Goal: Check status

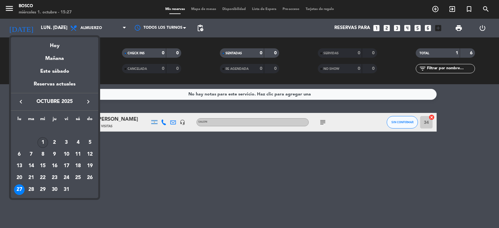
click at [39, 141] on div "1" at bounding box center [42, 142] width 11 height 11
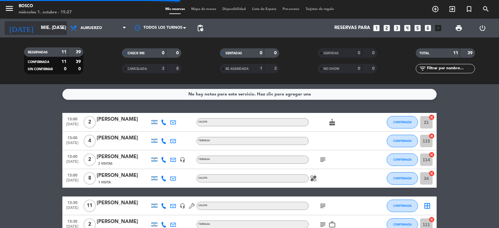
click at [51, 22] on input "mié. [DATE]" at bounding box center [68, 28] width 60 height 12
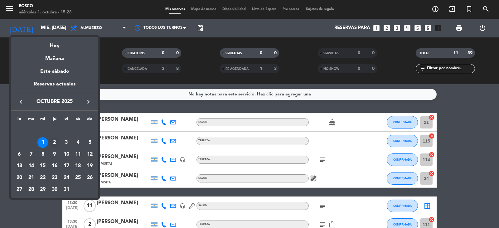
click at [57, 139] on div "2" at bounding box center [54, 142] width 11 height 11
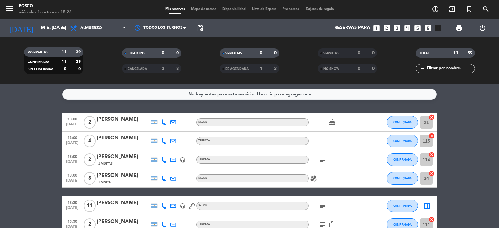
type input "[DEMOGRAPHIC_DATA] [DATE]"
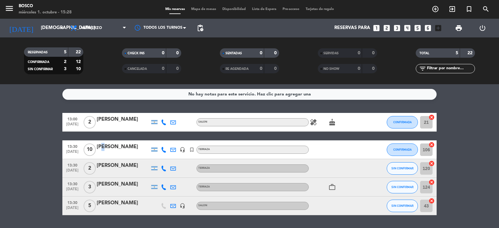
drag, startPoint x: 101, startPoint y: 147, endPoint x: 114, endPoint y: 144, distance: 13.8
click at [114, 144] on div "[PERSON_NAME]" at bounding box center [123, 147] width 53 height 8
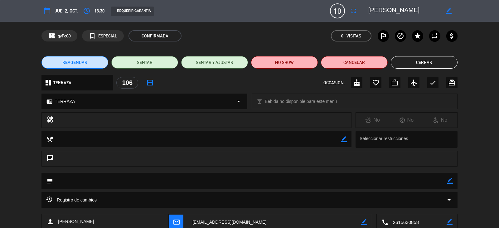
click at [428, 60] on button "Cerrar" at bounding box center [424, 62] width 67 height 12
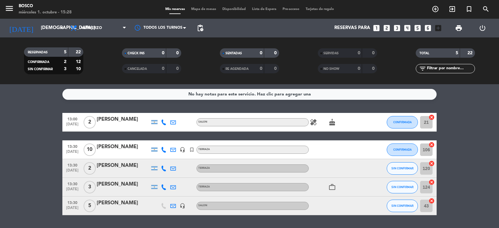
drag, startPoint x: 13, startPoint y: 132, endPoint x: 26, endPoint y: 136, distance: 13.2
click at [13, 131] on bookings-row "13:00 [DATE] 2 [PERSON_NAME] SALON healing cake CONFIRMADA 21 cancel 13:30 [DAT…" at bounding box center [249, 164] width 499 height 102
click at [200, 23] on span "pending_actions" at bounding box center [200, 28] width 12 height 12
click at [200, 27] on span "pending_actions" at bounding box center [199, 27] width 7 height 7
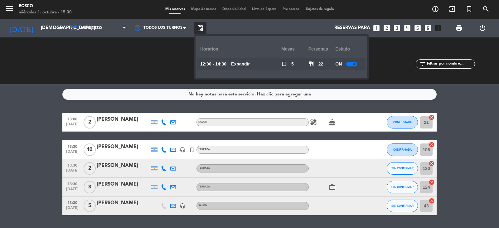
click at [200, 27] on span "pending_actions" at bounding box center [199, 27] width 7 height 7
